Goal: Task Accomplishment & Management: Use online tool/utility

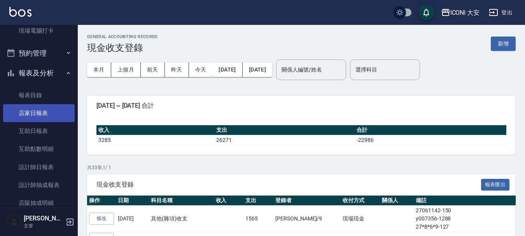
scroll to position [195, 0]
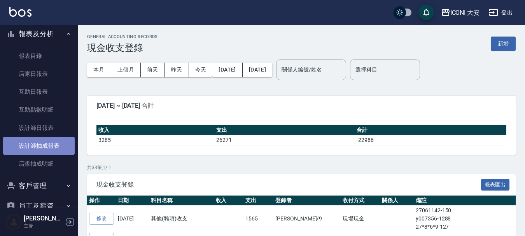
click at [53, 147] on link "設計師抽成報表" at bounding box center [39, 146] width 72 height 18
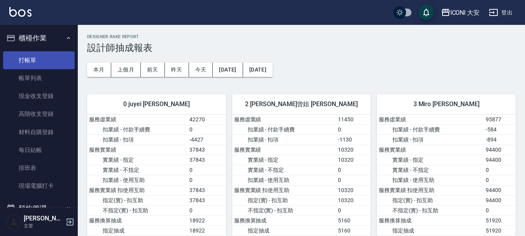
click at [37, 59] on link "打帳單" at bounding box center [39, 60] width 72 height 18
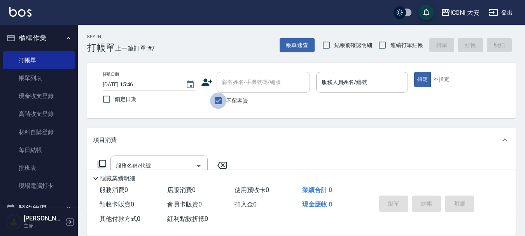
click at [218, 100] on input "不留客資" at bounding box center [218, 101] width 16 height 16
checkbox input "false"
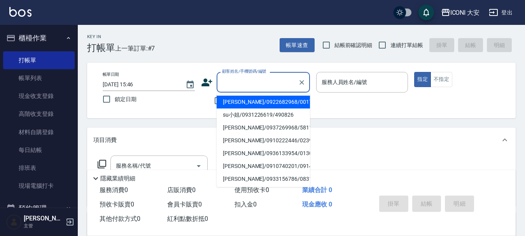
click at [241, 89] on input "顧客姓名/手機號碼/編號" at bounding box center [257, 82] width 75 height 14
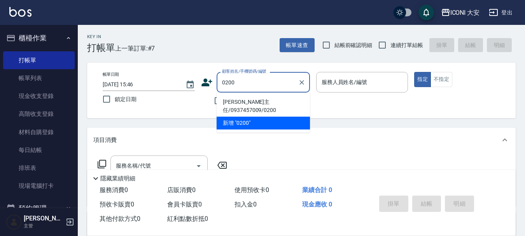
click at [253, 101] on li "[PERSON_NAME]主任/0937457009/0200" at bounding box center [263, 106] width 93 height 21
type input "[PERSON_NAME]主任/0937457009/0200"
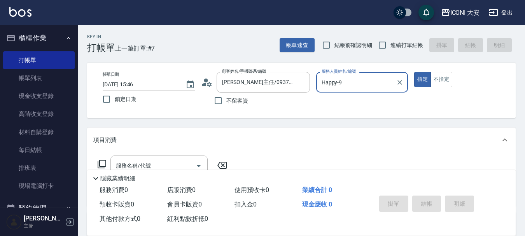
type input "Happy-9"
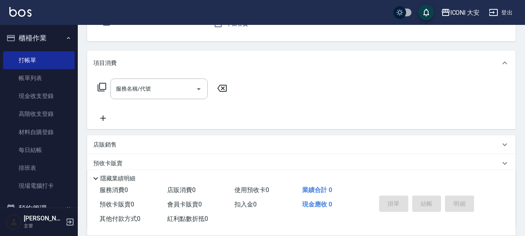
scroll to position [78, 0]
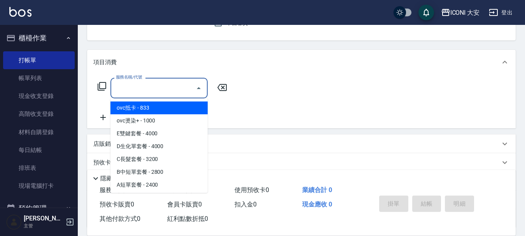
click at [161, 88] on input "服務名稱/代號" at bounding box center [153, 88] width 79 height 14
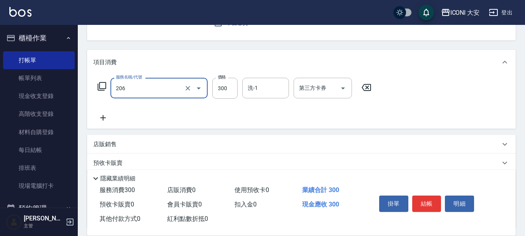
type input "洗髮(206)"
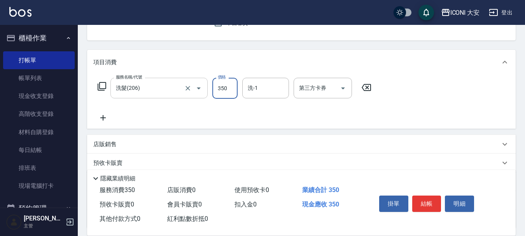
type input "350"
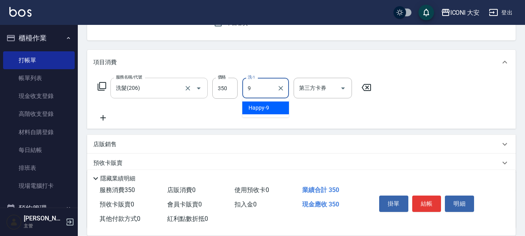
type input "Happy-9"
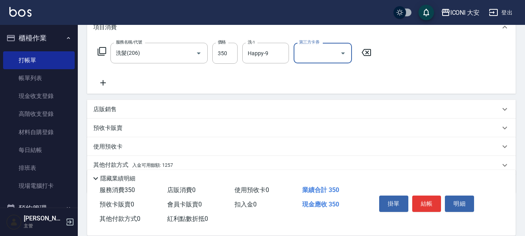
scroll to position [145, 0]
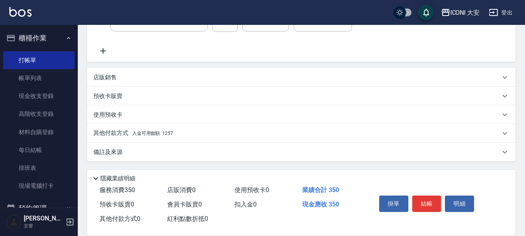
click at [171, 136] on span "入金可用餘額: 1257" at bounding box center [152, 133] width 41 height 5
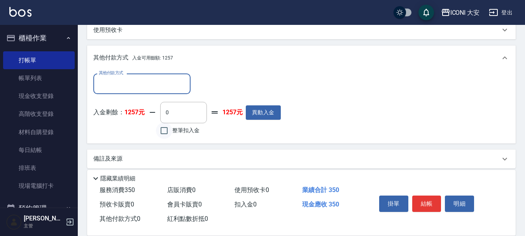
scroll to position [237, 0]
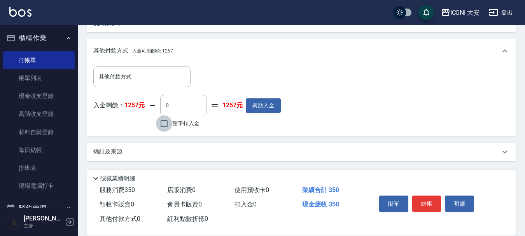
click at [160, 131] on input "整筆扣入金" at bounding box center [164, 124] width 16 height 16
checkbox input "true"
type input "350"
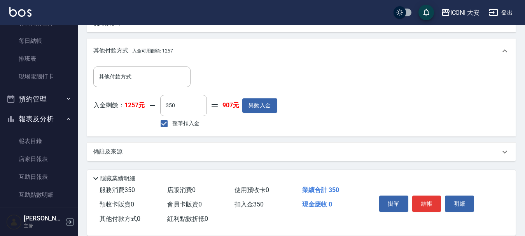
scroll to position [117, 0]
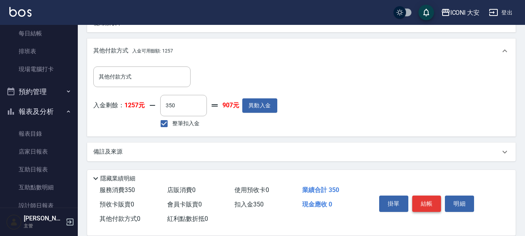
click at [428, 204] on button "結帳" at bounding box center [427, 204] width 29 height 16
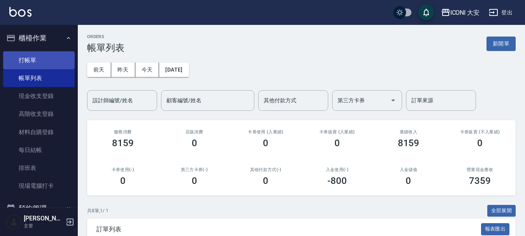
click at [35, 56] on link "打帳單" at bounding box center [39, 60] width 72 height 18
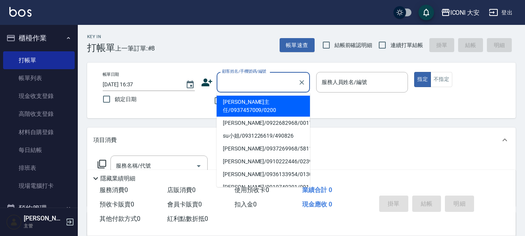
click at [236, 78] on input "顧客姓名/手機號碼/編號" at bounding box center [257, 82] width 75 height 14
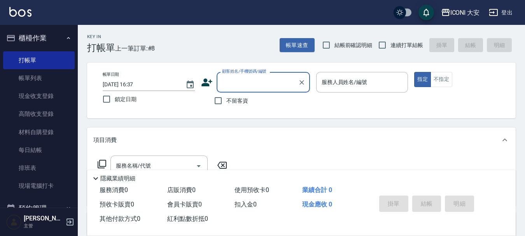
click at [248, 79] on input "顧客姓名/手機號碼/編號" at bounding box center [257, 82] width 75 height 14
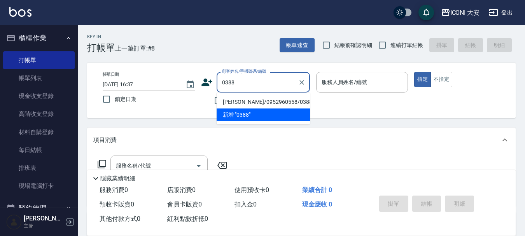
click at [250, 101] on li "[PERSON_NAME]/0952960558/0388" at bounding box center [263, 102] width 93 height 13
type input "[PERSON_NAME]/0952960558/0388"
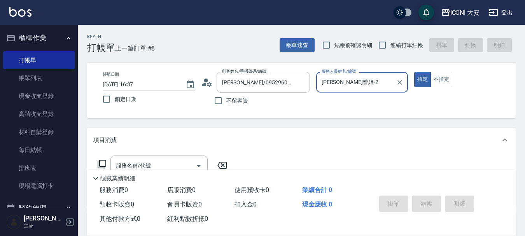
type input "[PERSON_NAME]曾姐-2"
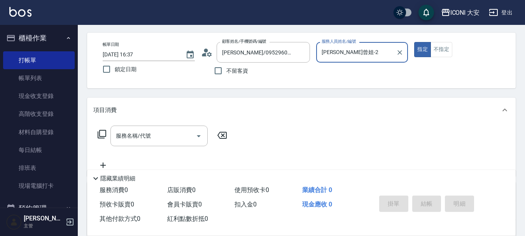
scroll to position [78, 0]
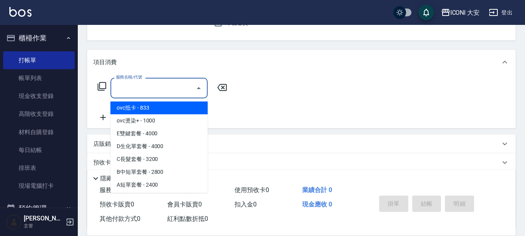
click at [163, 91] on input "服務名稱/代號" at bounding box center [153, 88] width 79 height 14
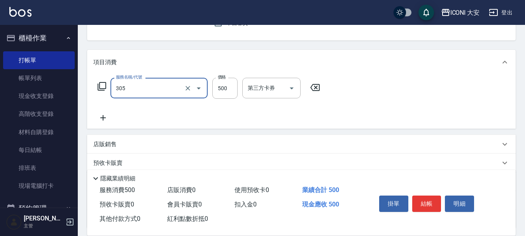
type input "剪髮(305)"
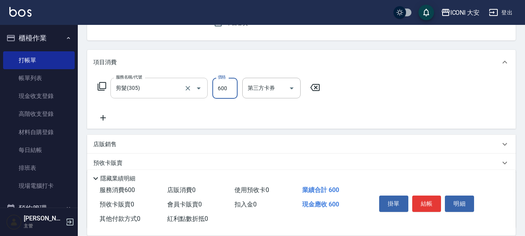
type input "600"
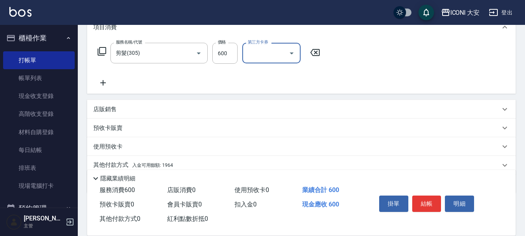
scroll to position [145, 0]
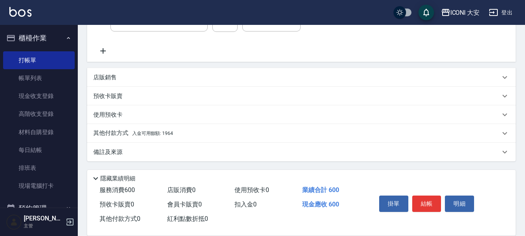
click at [152, 130] on p "其他付款方式 入金可用餘額: 1964" at bounding box center [133, 133] width 80 height 9
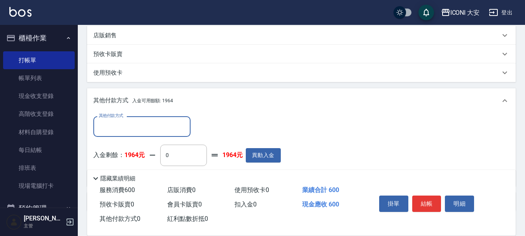
scroll to position [237, 0]
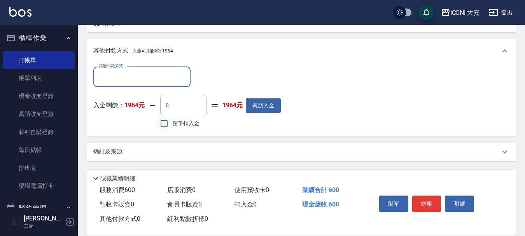
click at [163, 122] on input "整筆扣入金" at bounding box center [164, 124] width 16 height 16
checkbox input "true"
type input "600"
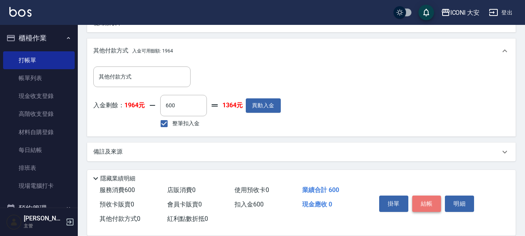
click at [426, 197] on button "結帳" at bounding box center [427, 204] width 29 height 16
